Goal: Information Seeking & Learning: Learn about a topic

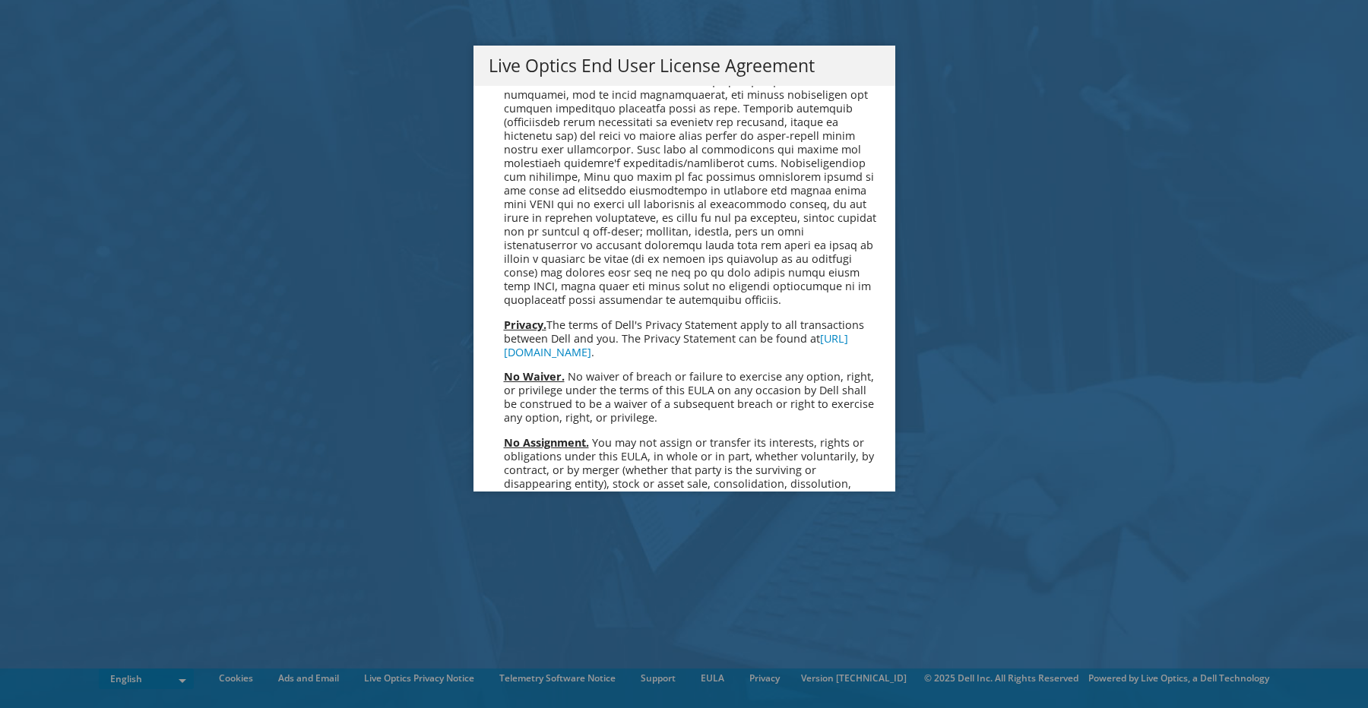
scroll to position [5567, 0]
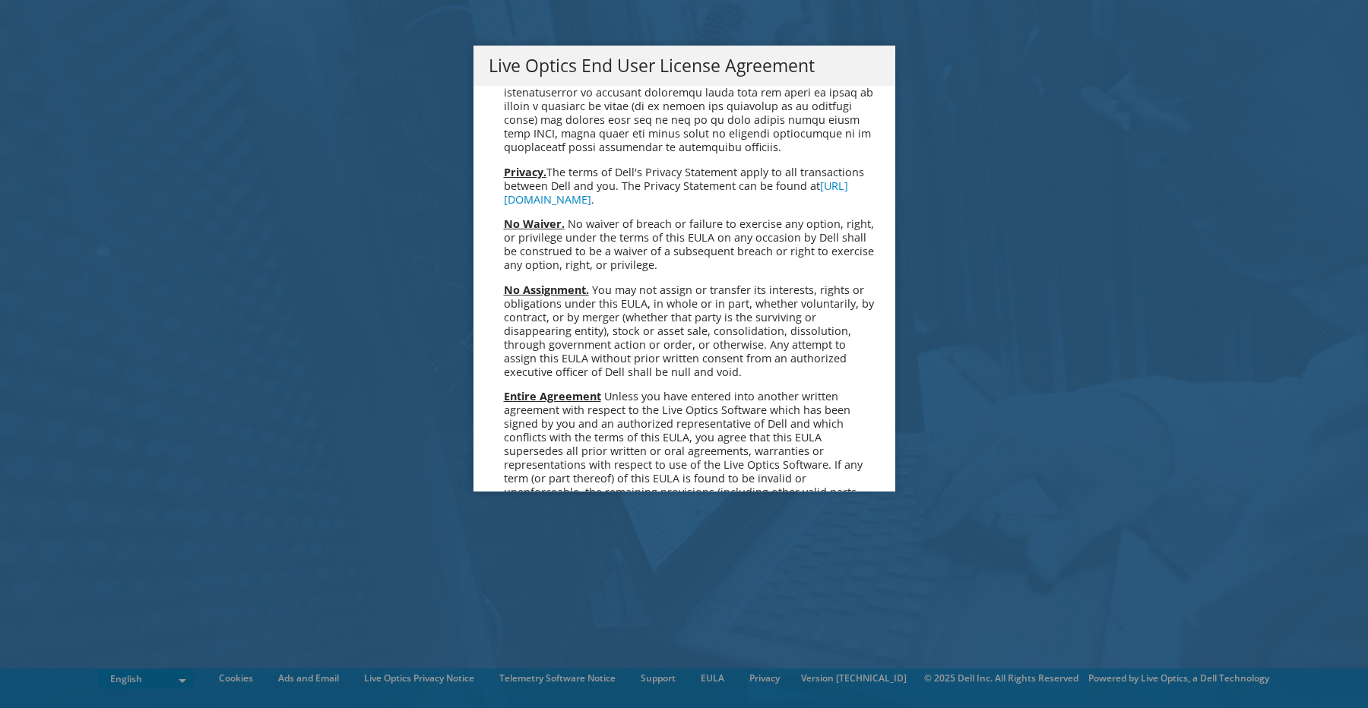
click at [521, 621] on link "Accept" at bounding box center [527, 639] width 77 height 36
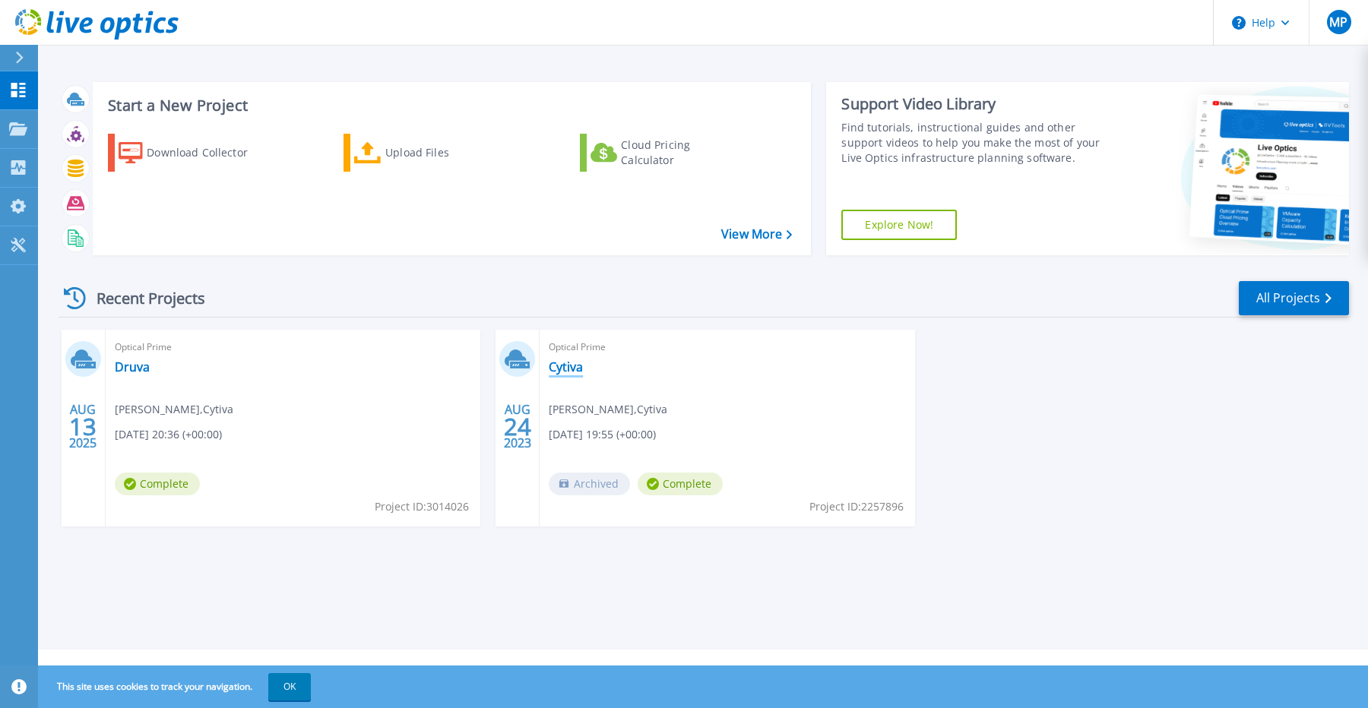
click at [566, 365] on link "Cytiva" at bounding box center [566, 366] width 34 height 15
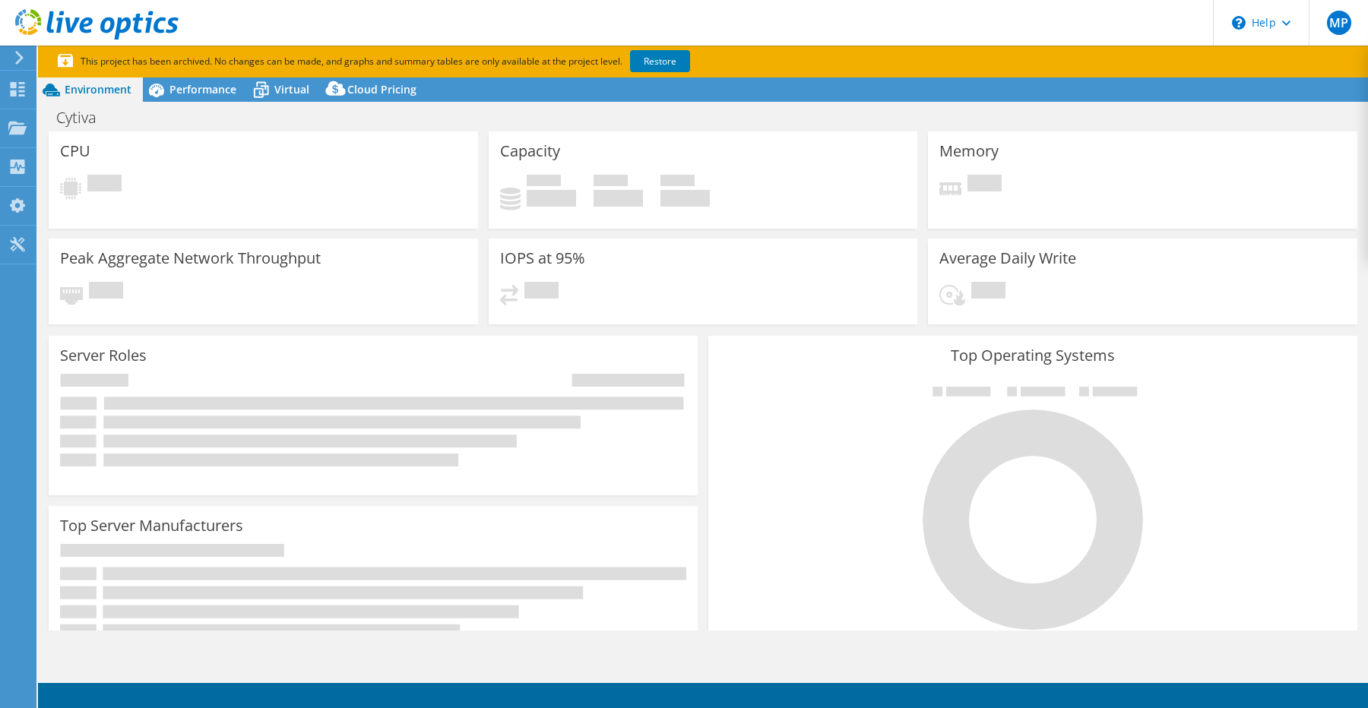
select select "USD"
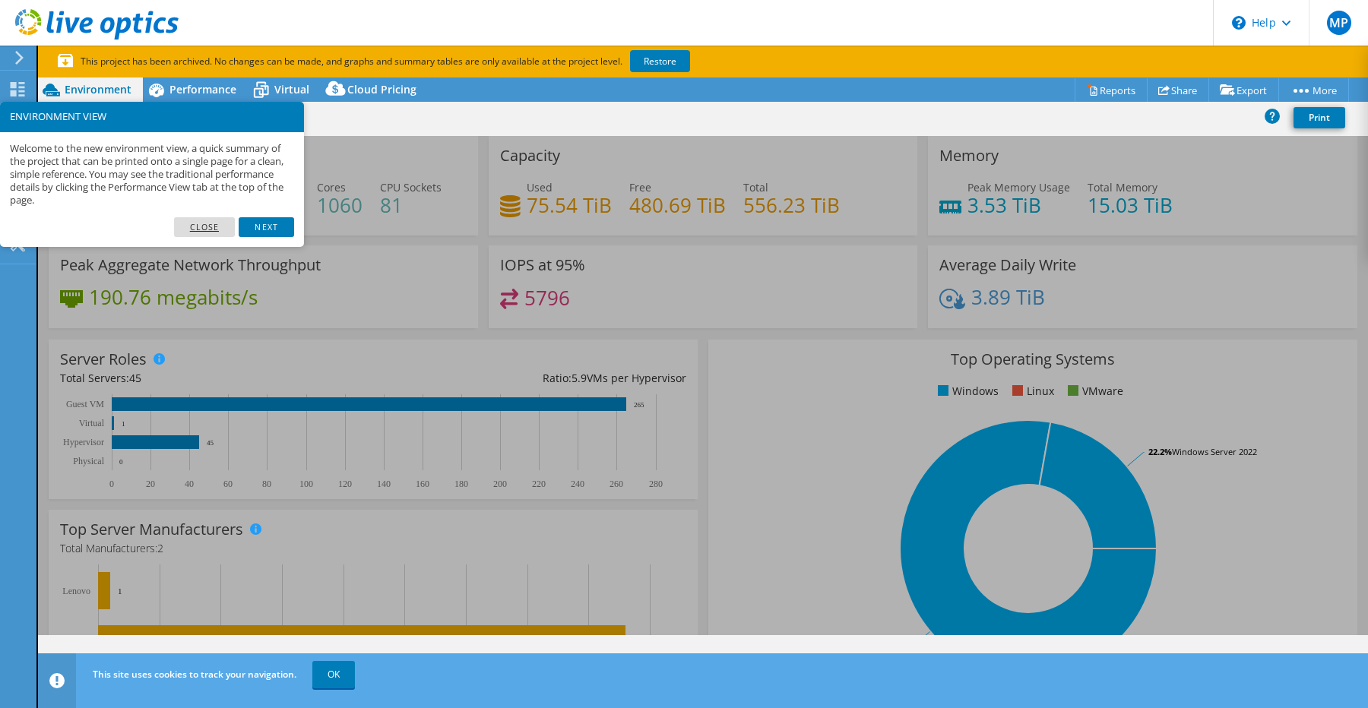
click at [207, 226] on link "Close" at bounding box center [205, 227] width 62 height 20
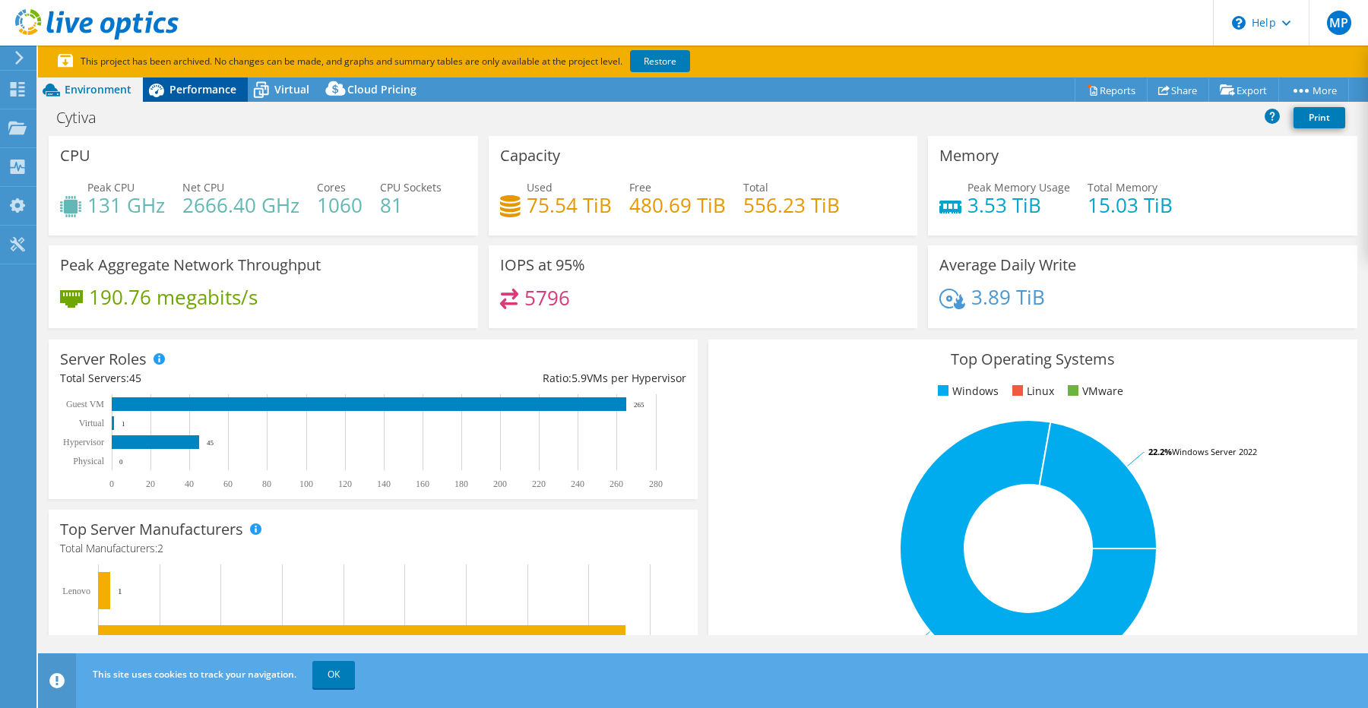
click at [180, 88] on span "Performance" at bounding box center [202, 89] width 67 height 14
